Goal: Task Accomplishment & Management: Complete application form

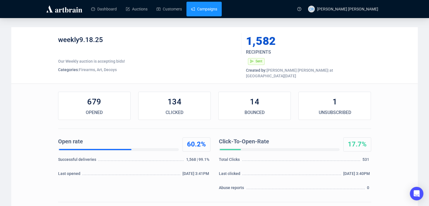
click at [193, 5] on link "Campaigns" at bounding box center [204, 9] width 26 height 15
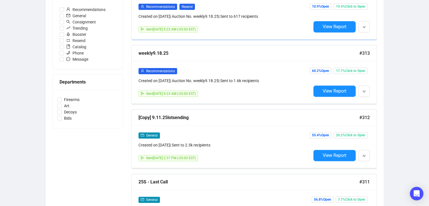
scroll to position [197, 0]
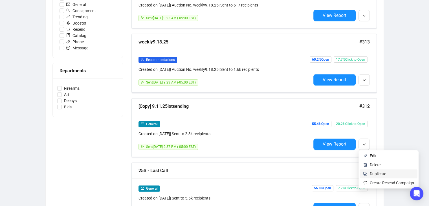
click at [377, 172] on span "Duplicate" at bounding box center [378, 174] width 16 height 5
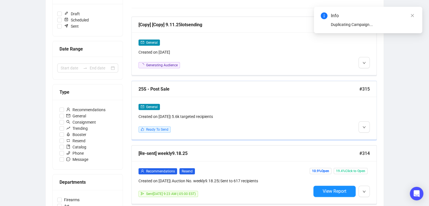
scroll to position [28, 0]
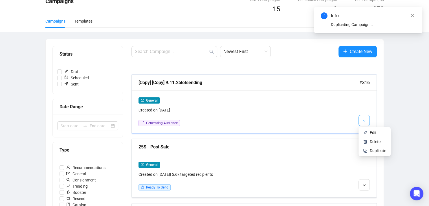
click at [360, 120] on button "button" at bounding box center [364, 120] width 11 height 11
click at [368, 131] on li "Edit" at bounding box center [375, 132] width 30 height 9
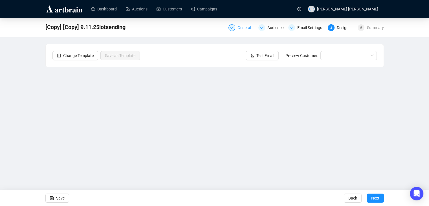
click at [236, 29] on div "General" at bounding box center [242, 27] width 27 height 7
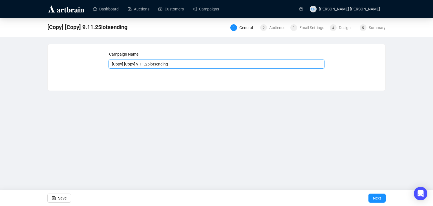
drag, startPoint x: 135, startPoint y: 65, endPoint x: 61, endPoint y: 67, distance: 74.0
click at [61, 67] on div "Campaign Name [Copy] [Copy] 9.11.25lotsending Save Next" at bounding box center [216, 63] width 324 height 24
type input "9.18.25lotsending"
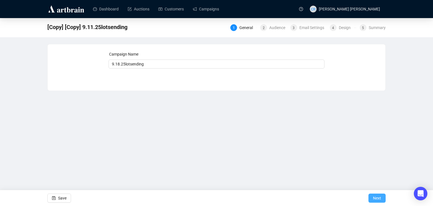
click at [375, 198] on span "Next" at bounding box center [377, 198] width 8 height 16
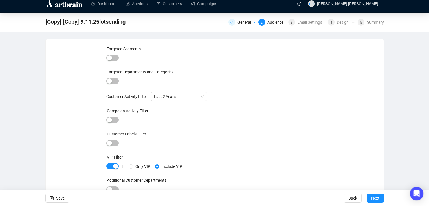
scroll to position [7, 0]
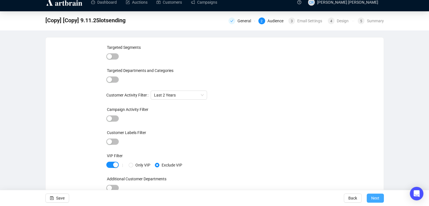
click at [375, 197] on span "Next" at bounding box center [375, 198] width 8 height 16
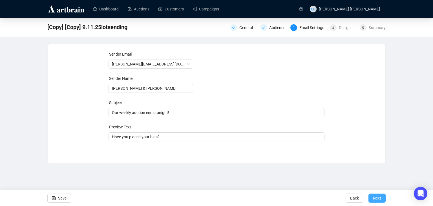
click at [382, 196] on button "Next" at bounding box center [377, 198] width 17 height 9
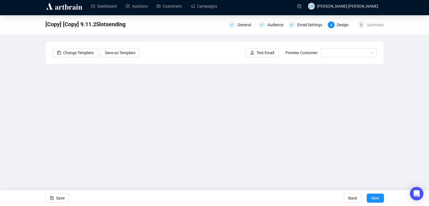
scroll to position [4, 0]
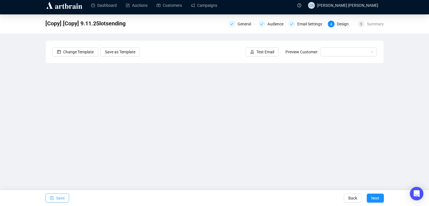
click at [54, 198] on button "Save" at bounding box center [57, 198] width 24 height 9
click at [57, 199] on span "Save" at bounding box center [60, 198] width 8 height 16
click at [60, 196] on span "Save" at bounding box center [60, 198] width 8 height 16
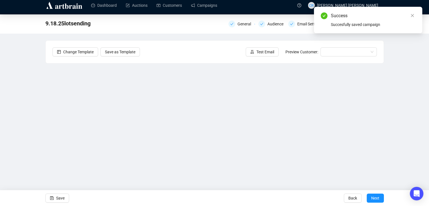
scroll to position [0, 0]
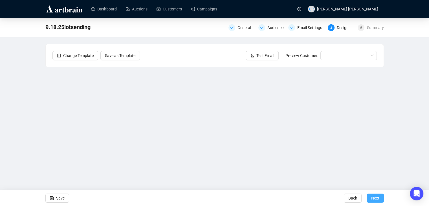
click at [370, 197] on button "Next" at bounding box center [375, 198] width 17 height 9
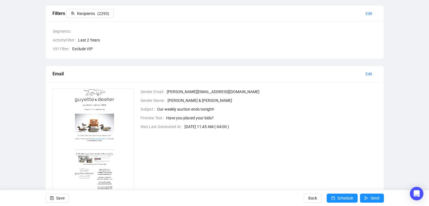
scroll to position [85, 0]
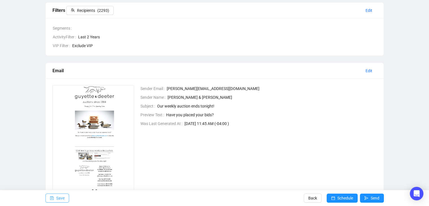
click at [56, 199] on span "Save" at bounding box center [60, 198] width 8 height 16
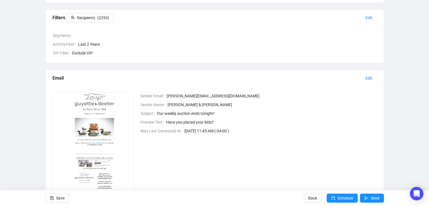
scroll to position [112, 0]
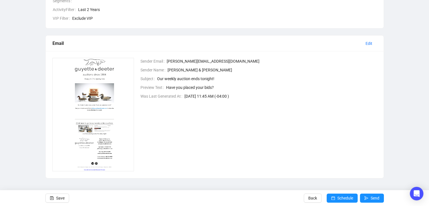
click at [97, 97] on img at bounding box center [93, 114] width 82 height 113
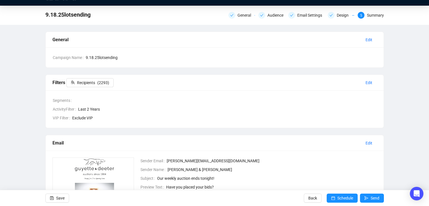
scroll to position [0, 0]
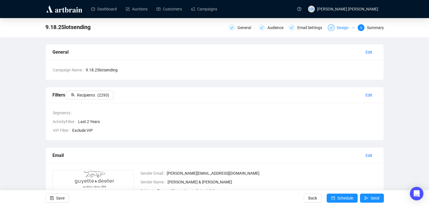
click at [330, 25] on div at bounding box center [331, 27] width 7 height 7
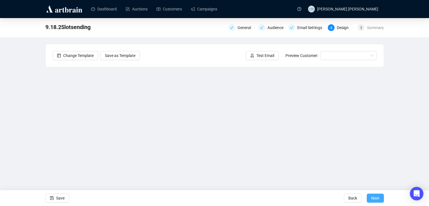
click at [369, 199] on button "Next" at bounding box center [375, 198] width 17 height 9
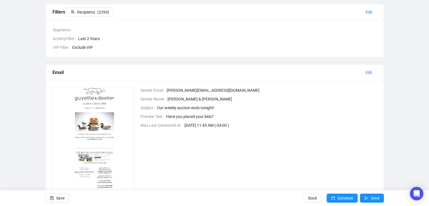
scroll to position [112, 0]
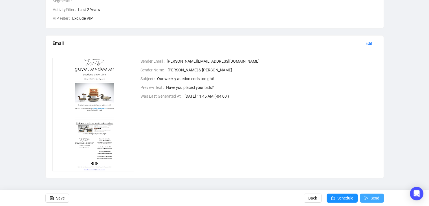
click at [366, 197] on icon "send" at bounding box center [367, 198] width 4 height 4
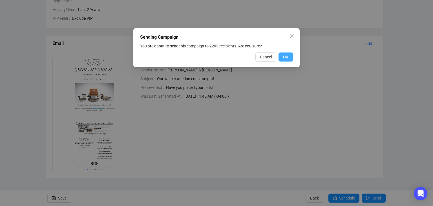
click at [287, 58] on span "OK" at bounding box center [285, 57] width 5 height 6
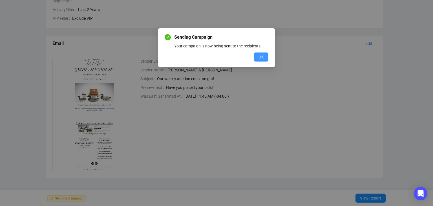
click at [261, 57] on span "OK" at bounding box center [261, 57] width 5 height 6
